Goal: Navigation & Orientation: Find specific page/section

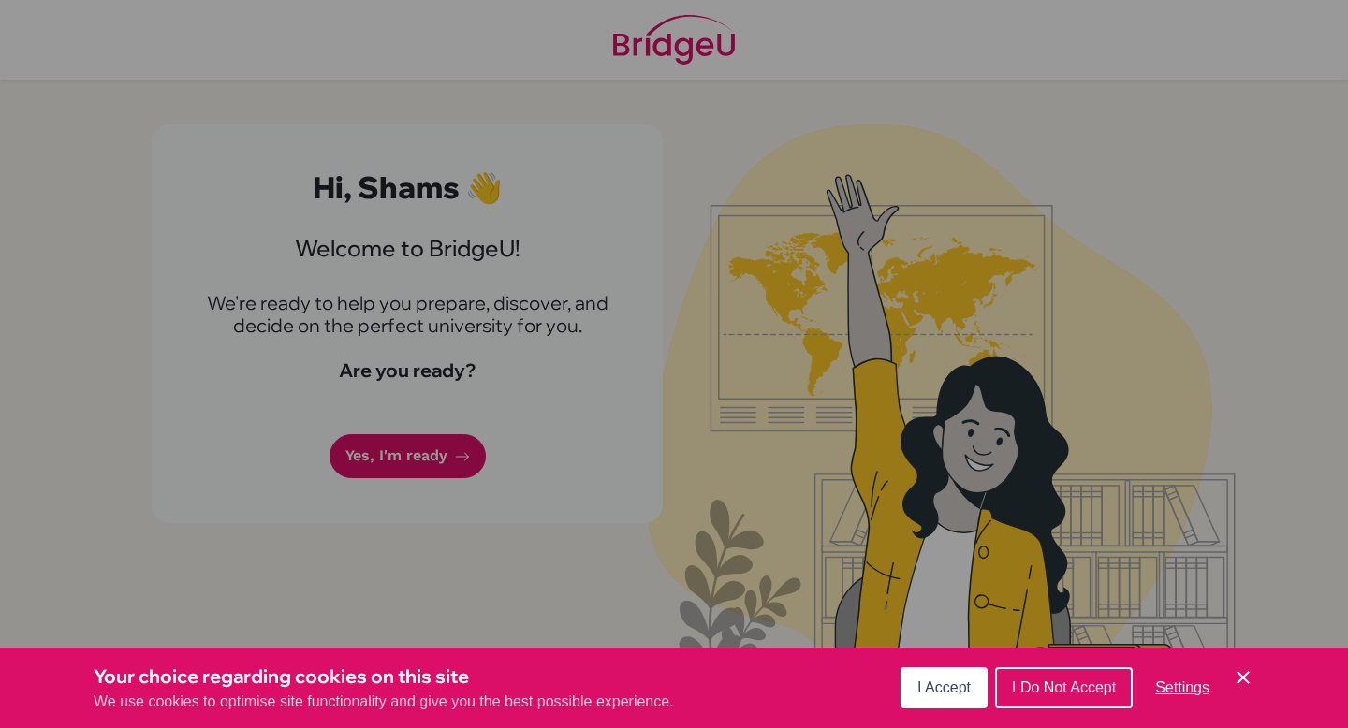
click at [433, 376] on div "Cookie Preferences" at bounding box center [674, 364] width 1348 height 728
click at [428, 462] on div "Cookie Preferences" at bounding box center [674, 364] width 1348 height 728
click at [1252, 676] on icon "Cookie Control Close Icon" at bounding box center [1243, 677] width 22 height 22
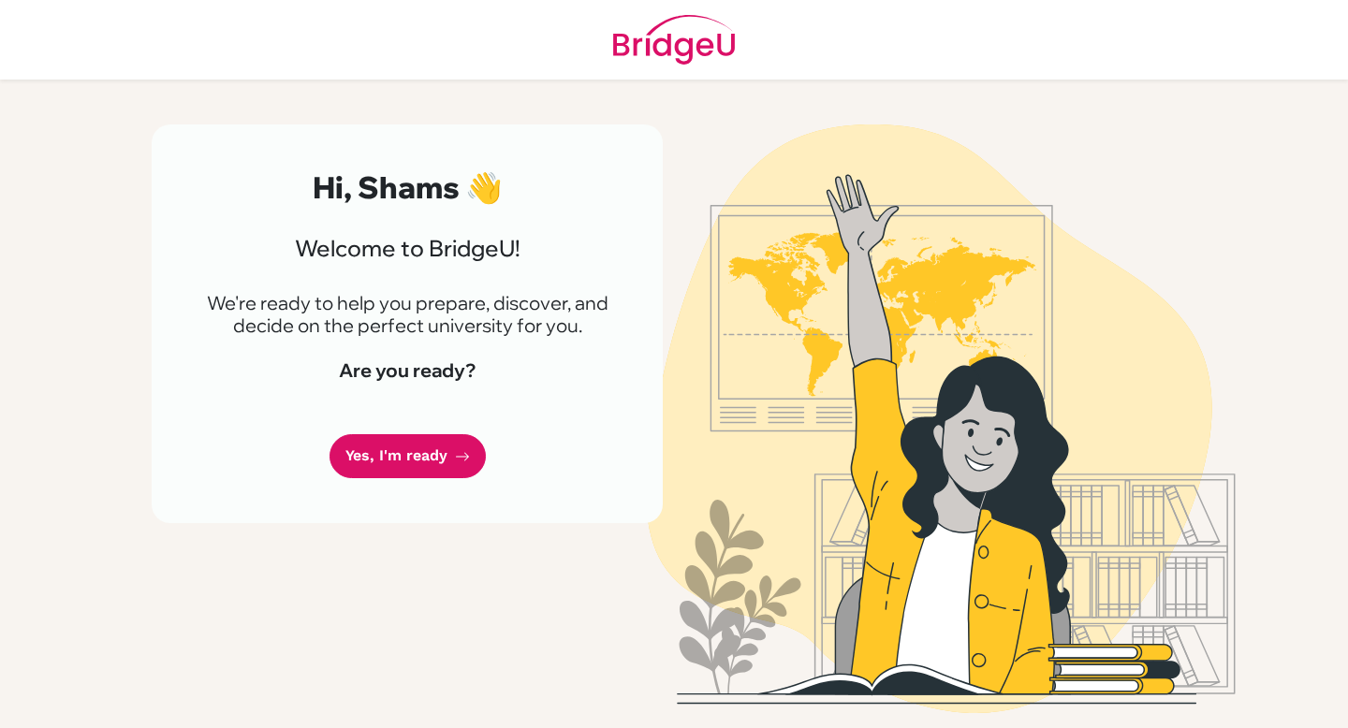
click at [430, 482] on div "Hi, Shams 👋 Welcome to [GEOGRAPHIC_DATA]! We're ready to help you prepare, disc…" at bounding box center [407, 323] width 511 height 399
click at [434, 461] on link "Yes, I'm ready" at bounding box center [407, 456] width 156 height 44
